Goal: Task Accomplishment & Management: Manage account settings

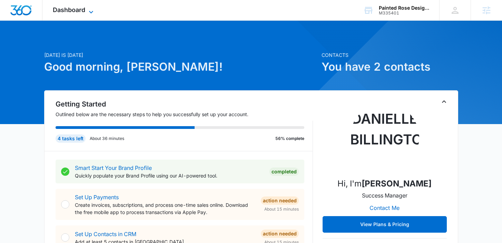
click at [84, 13] on span "Dashboard" at bounding box center [69, 9] width 32 height 7
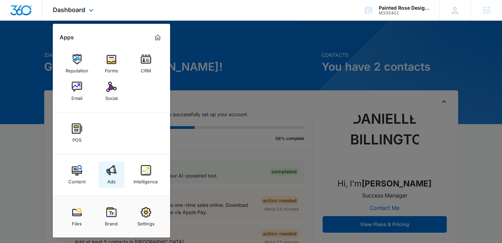
click at [109, 177] on div "Ads" at bounding box center [111, 179] width 8 height 9
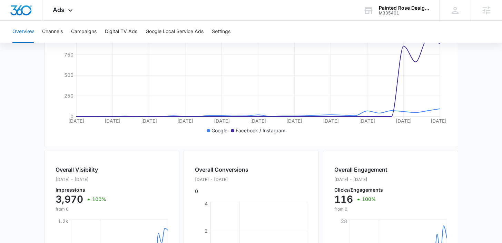
scroll to position [52, 0]
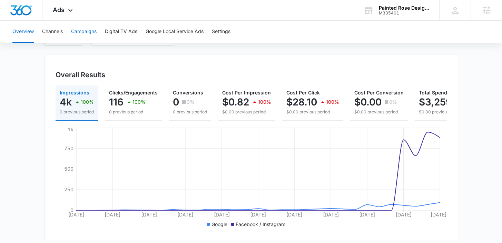
click at [89, 31] on button "Campaigns" at bounding box center [84, 32] width 26 height 22
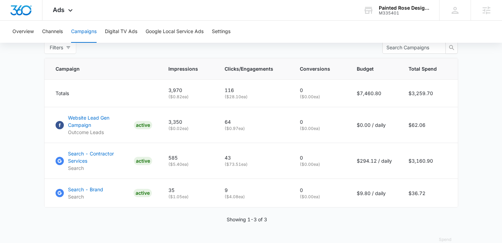
scroll to position [281, 0]
